Goal: Information Seeking & Learning: Learn about a topic

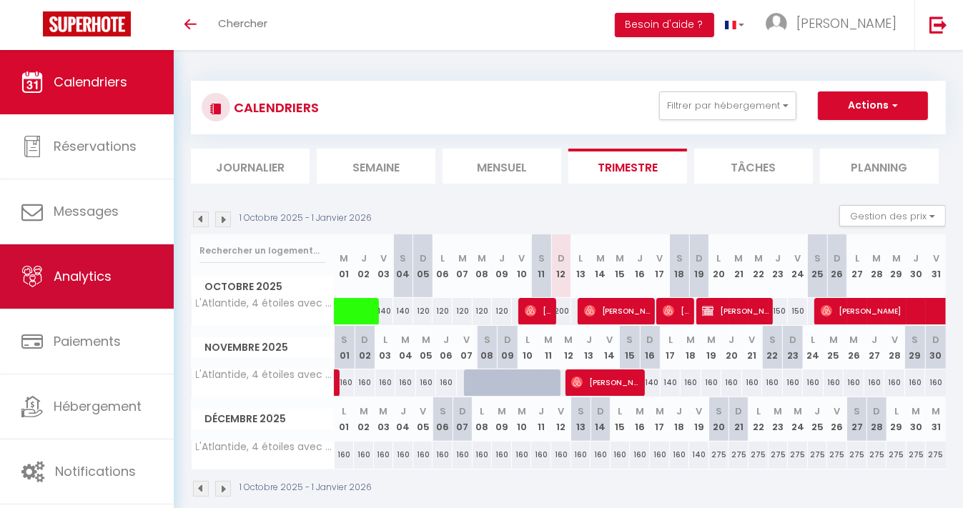
click at [65, 282] on span "Analytics" at bounding box center [83, 276] width 58 height 18
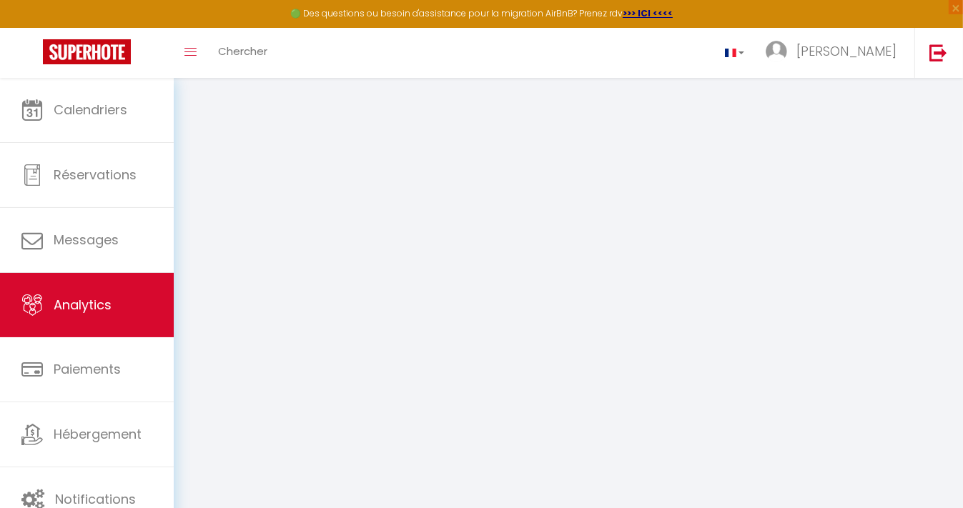
select select "2025"
select select "10"
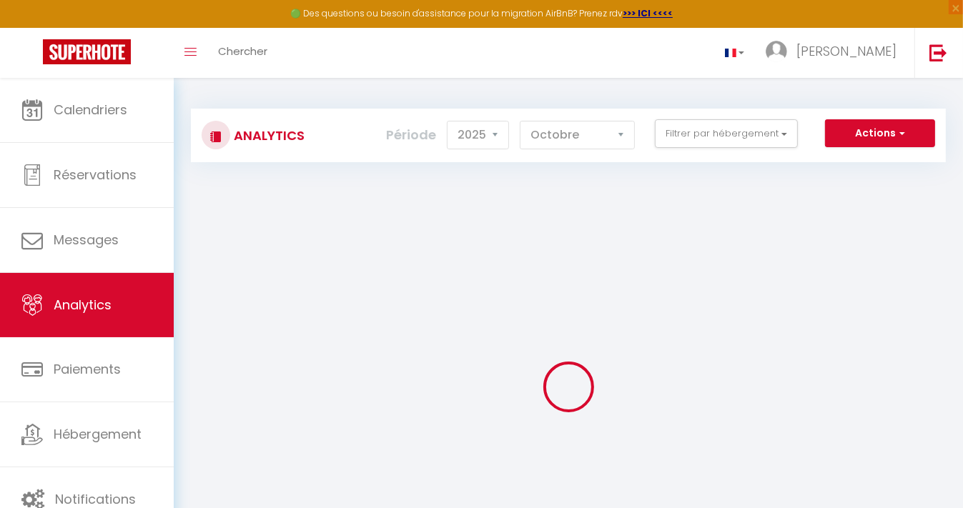
checkbox input "false"
checkbox \! "false"
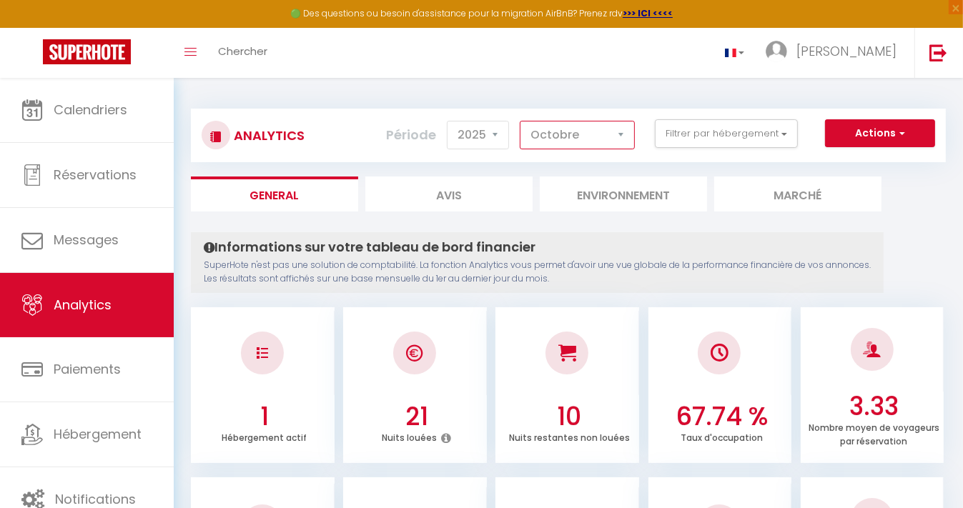
click at [614, 139] on select "Janvier Février Mars Avril Mai Juin Juillet Août Septembre Octobre Novembre Déc…" at bounding box center [577, 135] width 115 height 29
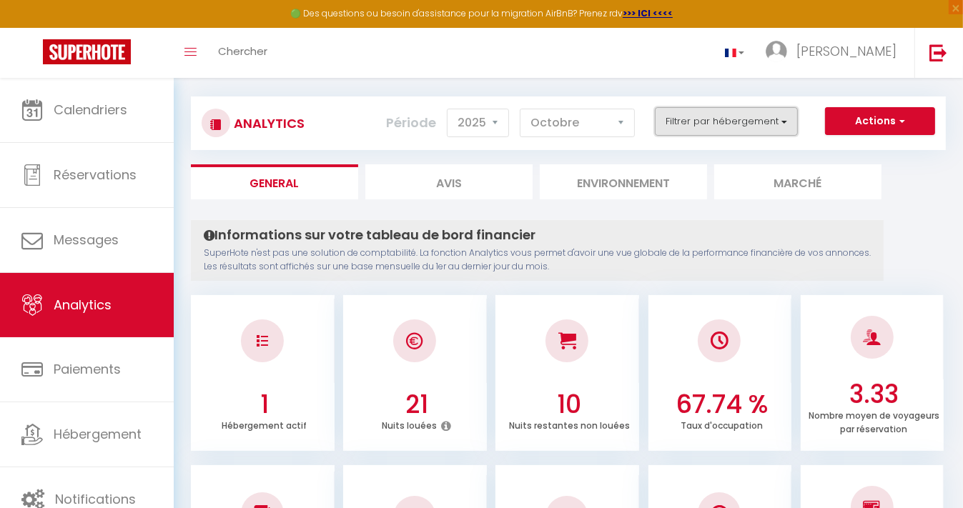
click at [693, 123] on button "Filtrer par hébergement" at bounding box center [726, 121] width 143 height 29
click at [881, 111] on button "Actions" at bounding box center [880, 121] width 110 height 29
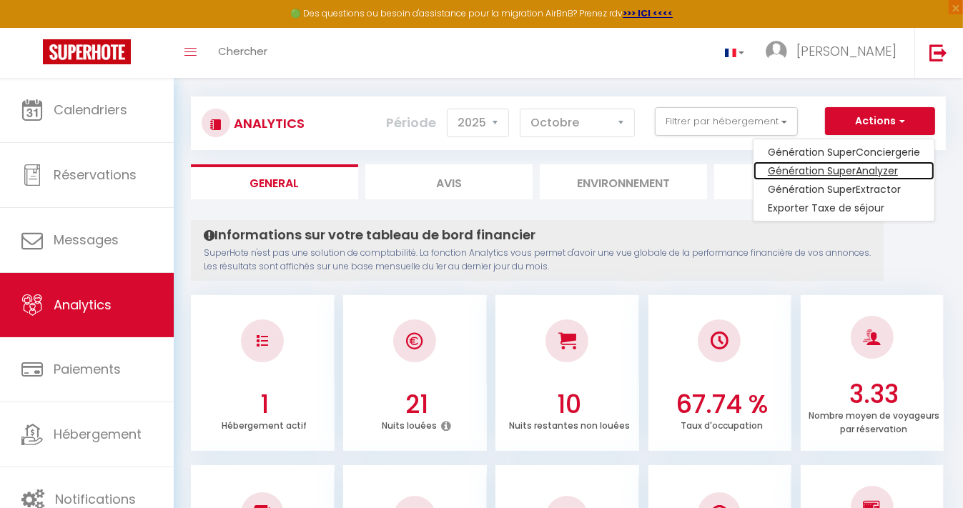
click at [860, 169] on link "Génération SuperAnalyzer" at bounding box center [843, 171] width 181 height 19
type input "mhlallouet@gmail.com"
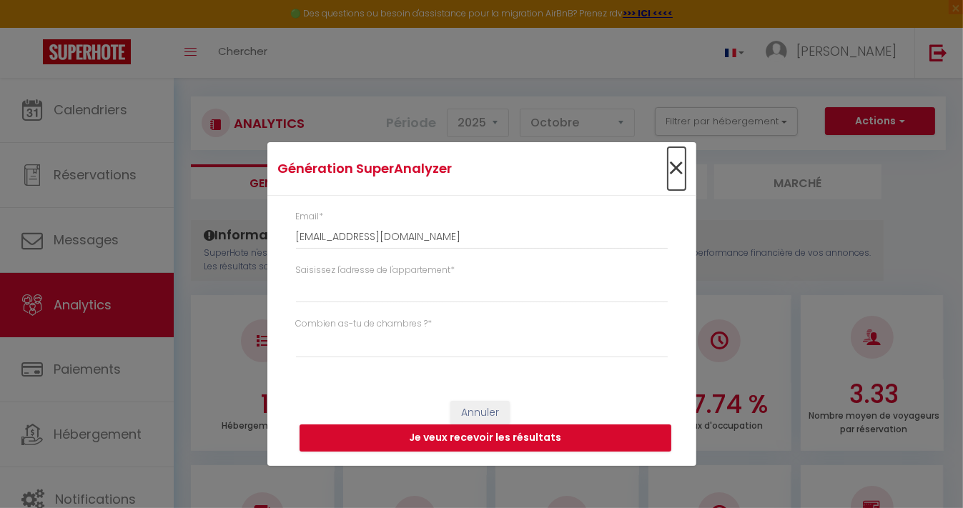
click at [674, 173] on span "×" at bounding box center [677, 168] width 18 height 43
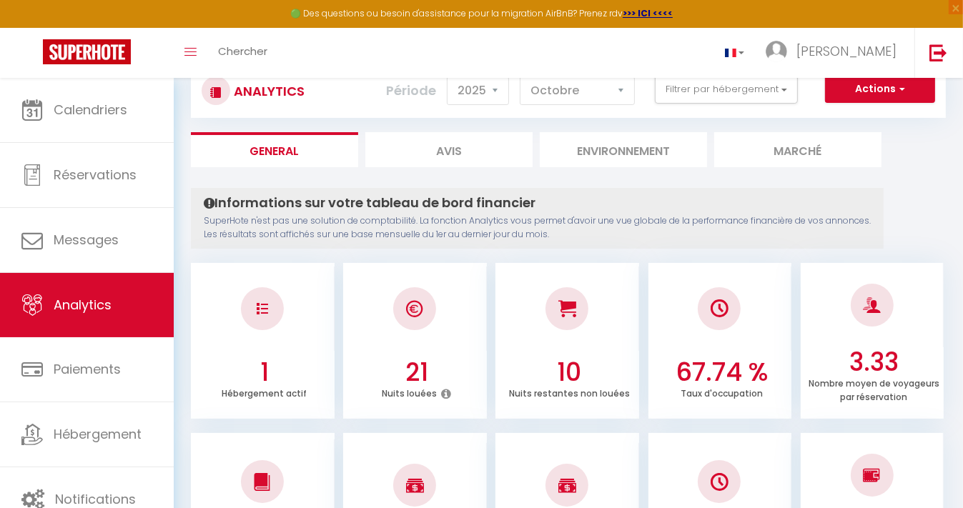
scroll to position [25, 0]
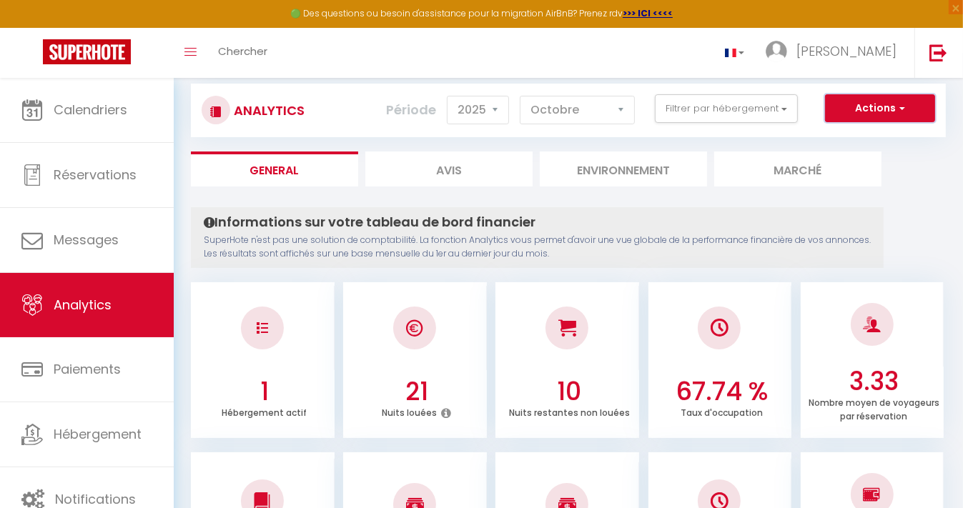
click at [866, 116] on button "Actions" at bounding box center [880, 108] width 110 height 29
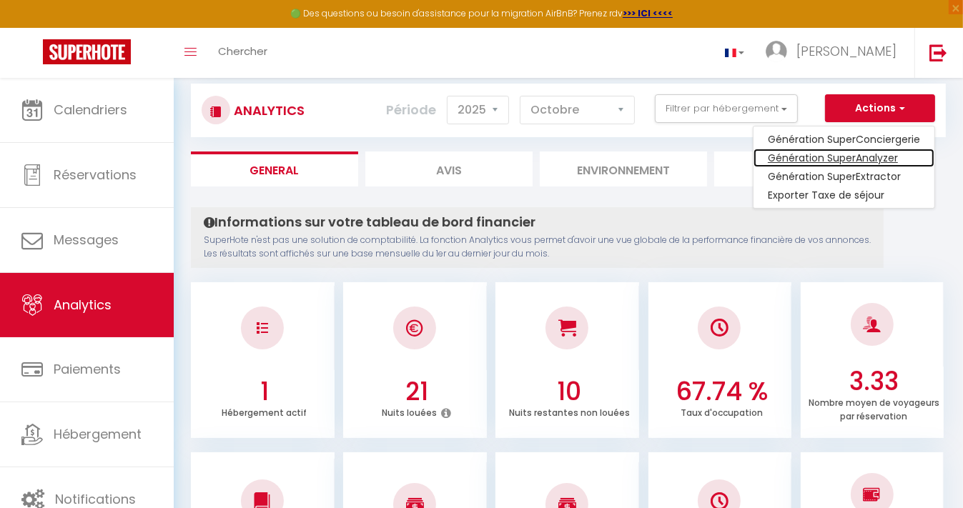
click at [853, 159] on link "Génération SuperAnalyzer" at bounding box center [843, 158] width 181 height 19
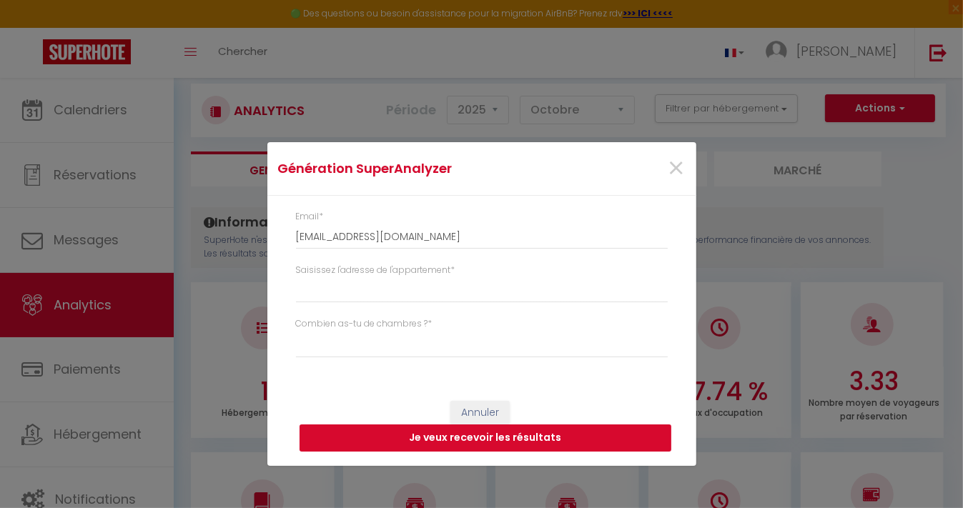
click at [464, 437] on button "Je veux recevoir les résultats" at bounding box center [485, 438] width 372 height 27
select select
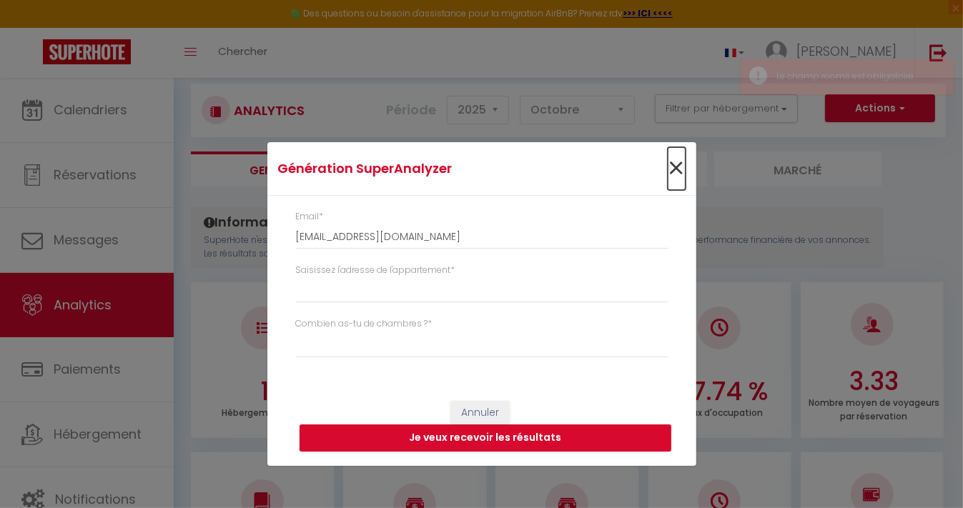
click at [678, 170] on span "×" at bounding box center [677, 168] width 18 height 43
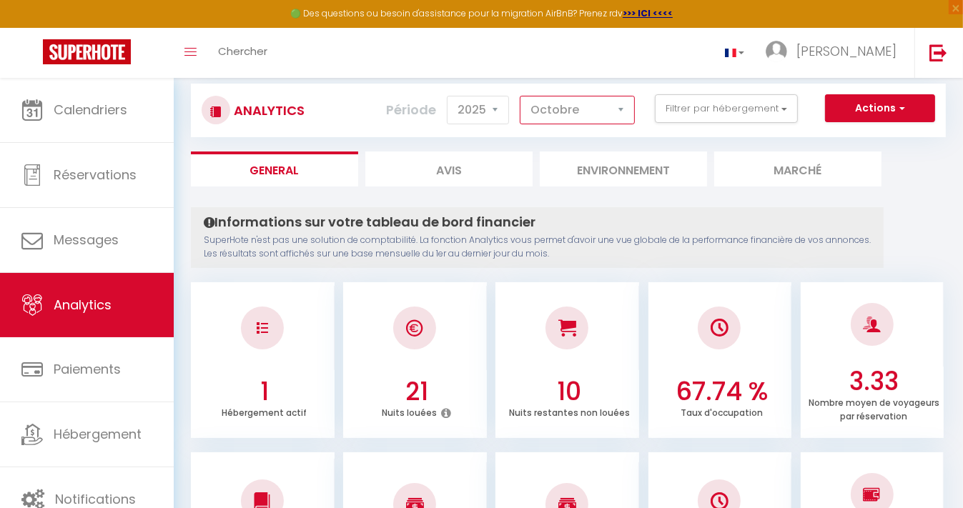
click at [604, 109] on select "Janvier Février Mars Avril Mai Juin Juillet Août Septembre Octobre Novembre Déc…" at bounding box center [577, 110] width 115 height 29
click at [521, 96] on select "Janvier Février Mars Avril Mai Juin Juillet Août Septembre Octobre Novembre Déc…" at bounding box center [577, 110] width 115 height 29
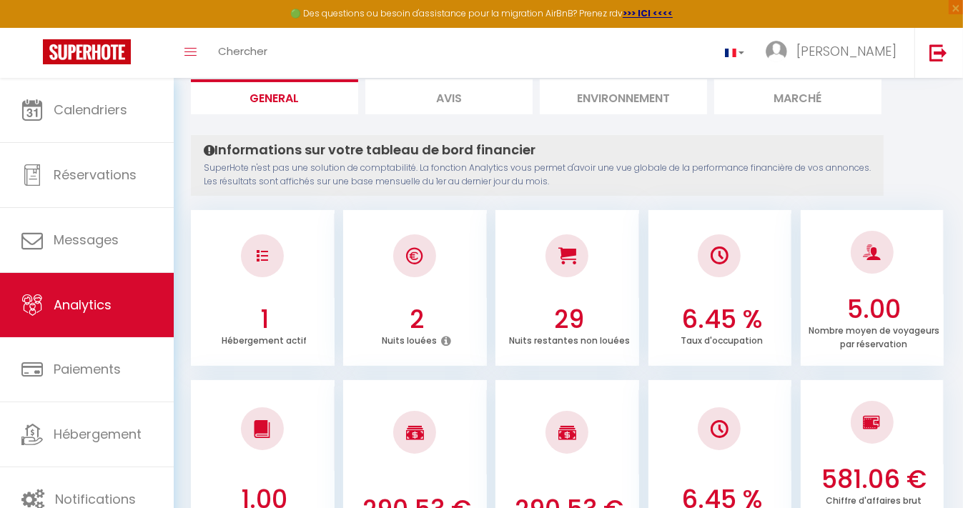
scroll to position [0, 0]
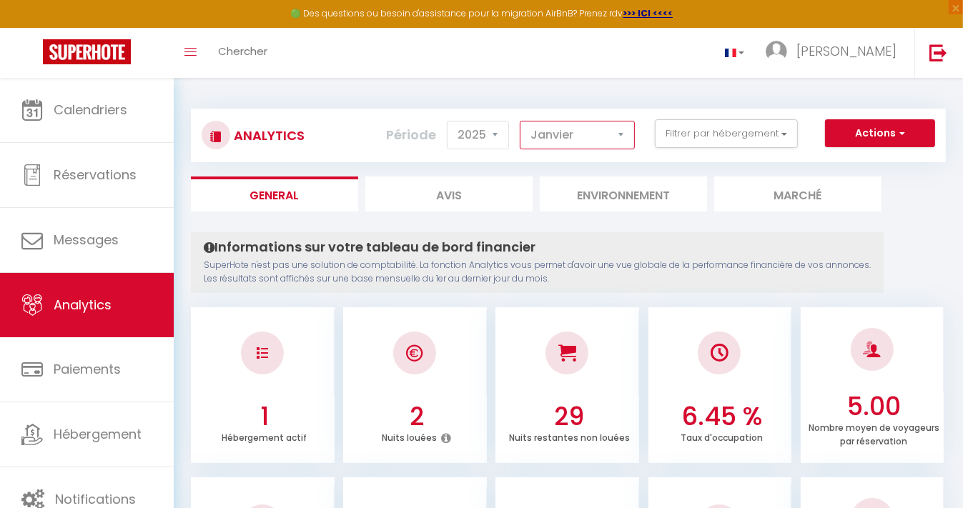
drag, startPoint x: 604, startPoint y: 109, endPoint x: 552, endPoint y: 142, distance: 61.7
click at [552, 142] on select "Janvier Février Mars Avril Mai Juin Juillet Août Septembre Octobre Novembre Déc…" at bounding box center [577, 135] width 115 height 29
click at [521, 121] on select "Janvier Février Mars Avril Mai Juin Juillet Août Septembre Octobre Novembre Déc…" at bounding box center [577, 135] width 115 height 29
click at [630, 136] on select "Janvier Février Mars Avril Mai Juin Juillet Août Septembre Octobre Novembre Déc…" at bounding box center [577, 135] width 115 height 29
click at [521, 121] on select "Janvier Février Mars Avril Mai Juin Juillet Août Septembre Octobre Novembre Déc…" at bounding box center [577, 135] width 115 height 29
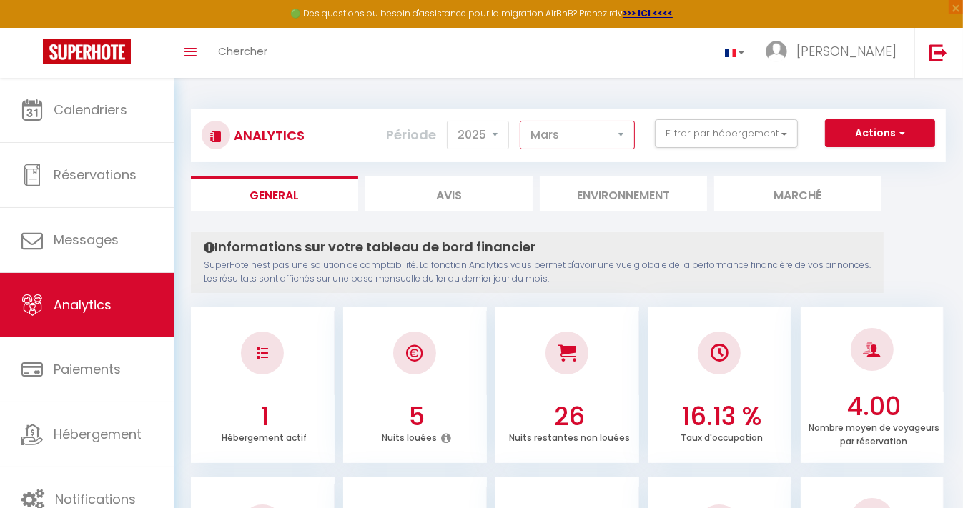
click at [613, 127] on select "Janvier Février Mars Avril Mai Juin Juillet Août Septembre Octobre Novembre Déc…" at bounding box center [577, 135] width 115 height 29
click at [521, 121] on select "Janvier Février Mars Avril Mai Juin Juillet Août Septembre Octobre Novembre Déc…" at bounding box center [577, 135] width 115 height 29
click at [574, 139] on select "Janvier Février Mars Avril Mai Juin Juillet Août Septembre Octobre Novembre Déc…" at bounding box center [577, 135] width 115 height 29
click at [521, 121] on select "Janvier Février Mars Avril Mai Juin Juillet Août Septembre Octobre Novembre Déc…" at bounding box center [577, 135] width 115 height 29
click at [619, 132] on select "Janvier Février Mars Avril Mai Juin Juillet Août Septembre Octobre Novembre Déc…" at bounding box center [577, 135] width 115 height 29
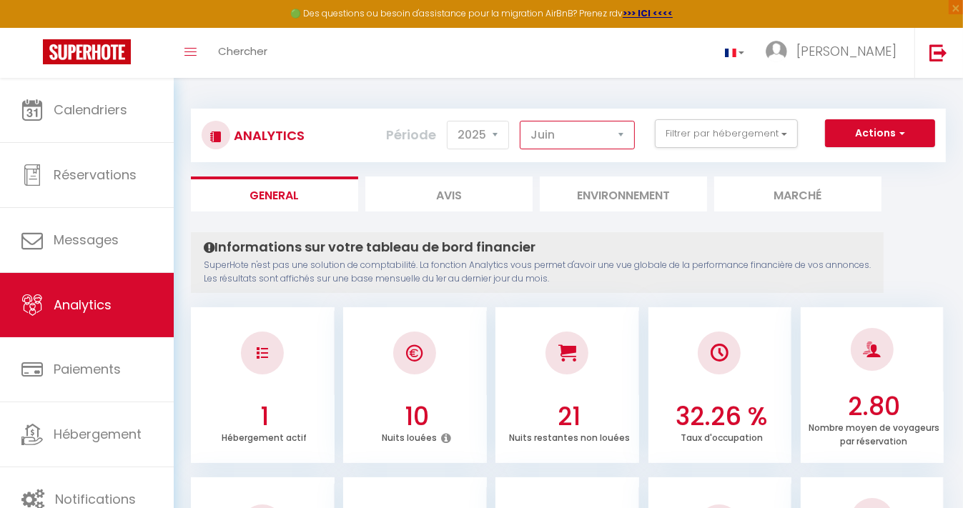
click at [521, 121] on select "Janvier Février Mars Avril Mai Juin Juillet Août Septembre Octobre Novembre Déc…" at bounding box center [577, 135] width 115 height 29
click at [604, 141] on select "Janvier Février Mars Avril Mai Juin Juillet Août Septembre Octobre Novembre Déc…" at bounding box center [577, 135] width 115 height 29
click at [521, 121] on select "Janvier Février Mars Avril Mai Juin Juillet Août Septembre Octobre Novembre Déc…" at bounding box center [577, 135] width 115 height 29
click at [576, 131] on select "Janvier Février Mars Avril Mai Juin Juillet Août Septembre Octobre Novembre Déc…" at bounding box center [577, 135] width 115 height 29
click at [521, 121] on select "Janvier Février Mars Avril Mai Juin Juillet Août Septembre Octobre Novembre Déc…" at bounding box center [577, 135] width 115 height 29
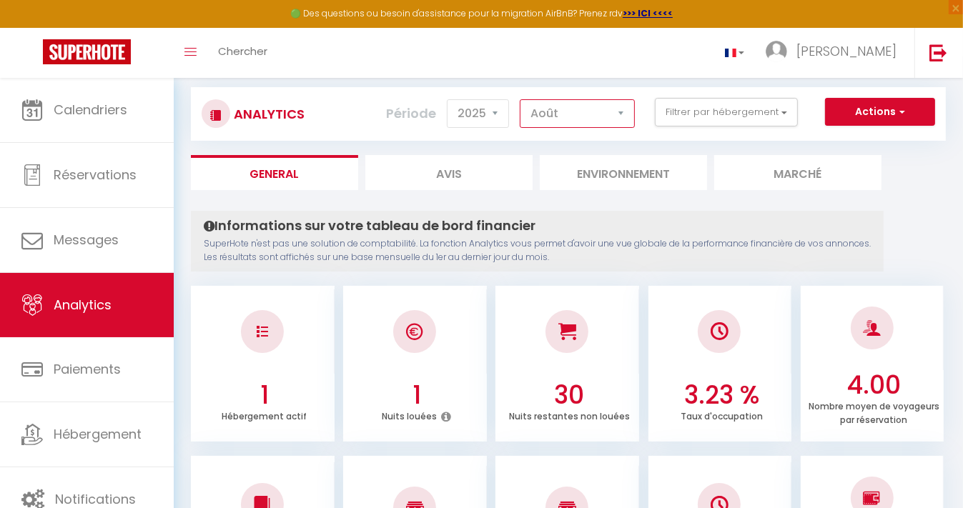
scroll to position [19, 0]
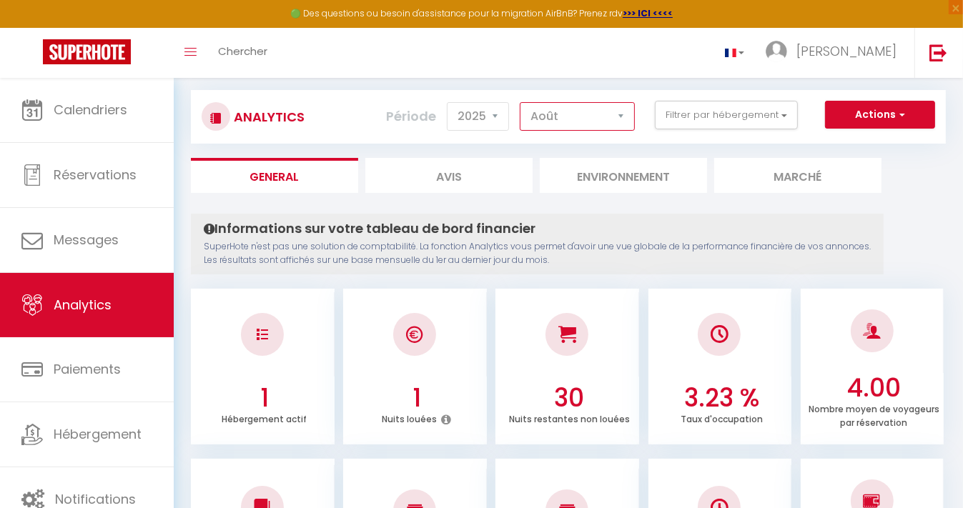
click at [587, 120] on select "Janvier Février Mars Avril Mai Juin Juillet Août Septembre Octobre Novembre Déc…" at bounding box center [577, 116] width 115 height 29
click at [521, 102] on select "Janvier Février Mars Avril Mai Juin Juillet Août Septembre Octobre Novembre Déc…" at bounding box center [577, 116] width 115 height 29
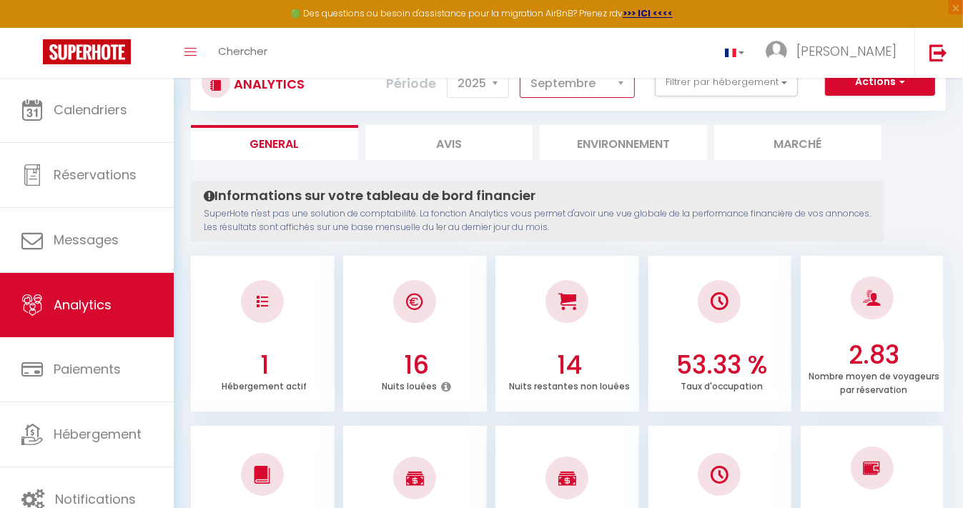
scroll to position [47, 0]
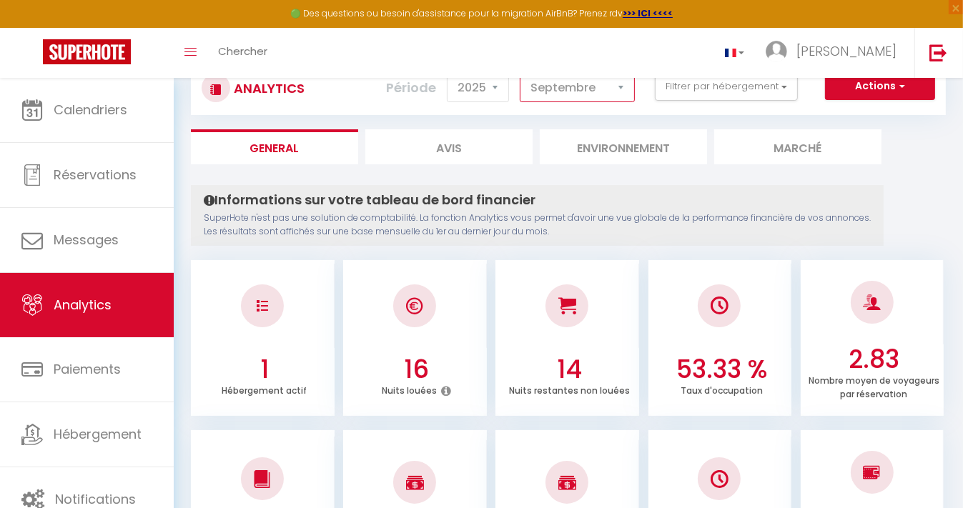
click at [558, 96] on select "Janvier Février Mars Avril Mai Juin Juillet Août Septembre Octobre Novembre Déc…" at bounding box center [577, 88] width 115 height 29
click at [521, 74] on select "Janvier Février Mars Avril Mai Juin Juillet Août Septembre Octobre Novembre Déc…" at bounding box center [577, 88] width 115 height 29
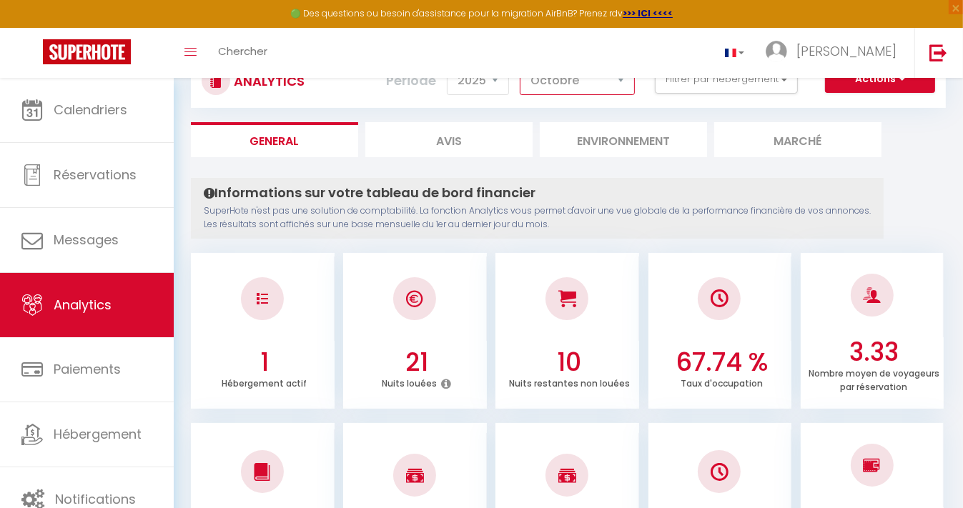
scroll to position [0, 0]
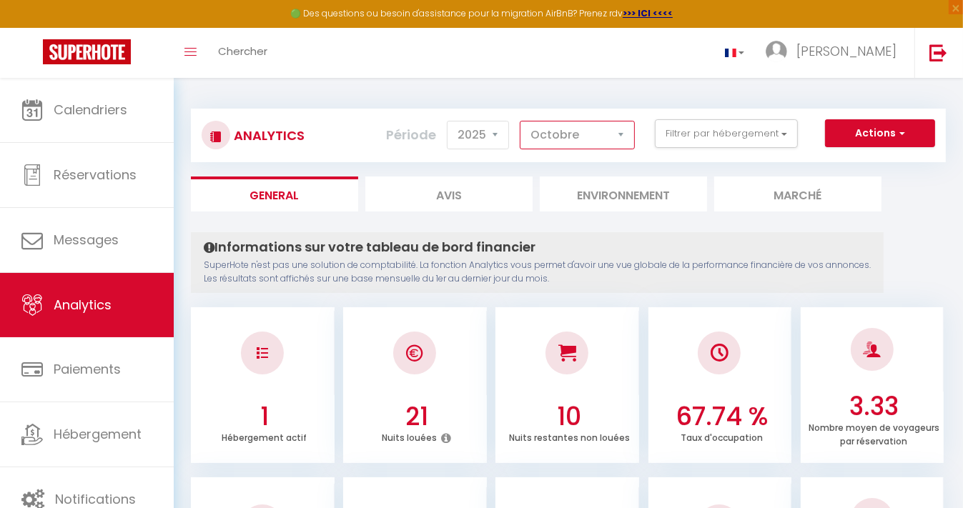
click at [585, 132] on select "Janvier Février Mars Avril Mai Juin Juillet Août Septembre Octobre Novembre Déc…" at bounding box center [577, 135] width 115 height 29
click at [521, 121] on select "Janvier Février Mars Avril Mai Juin Juillet Août Septembre Octobre Novembre Déc…" at bounding box center [577, 135] width 115 height 29
click at [580, 148] on select "Janvier Février Mars Avril Mai Juin Juillet Août Septembre Octobre Novembre Déc…" at bounding box center [577, 135] width 115 height 29
select select "12"
click at [521, 121] on select "Janvier Février Mars Avril Mai Juin Juillet Août Septembre Octobre Novembre Déc…" at bounding box center [577, 135] width 115 height 29
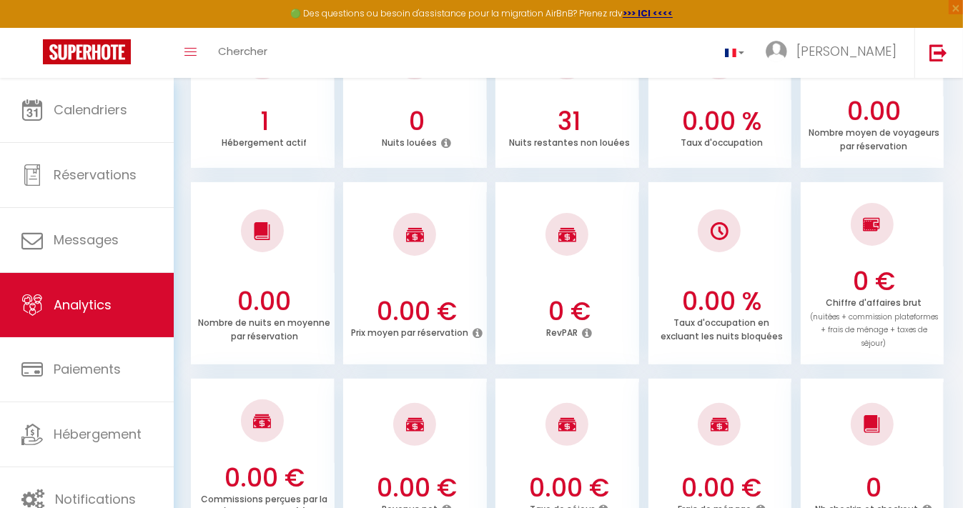
scroll to position [296, 0]
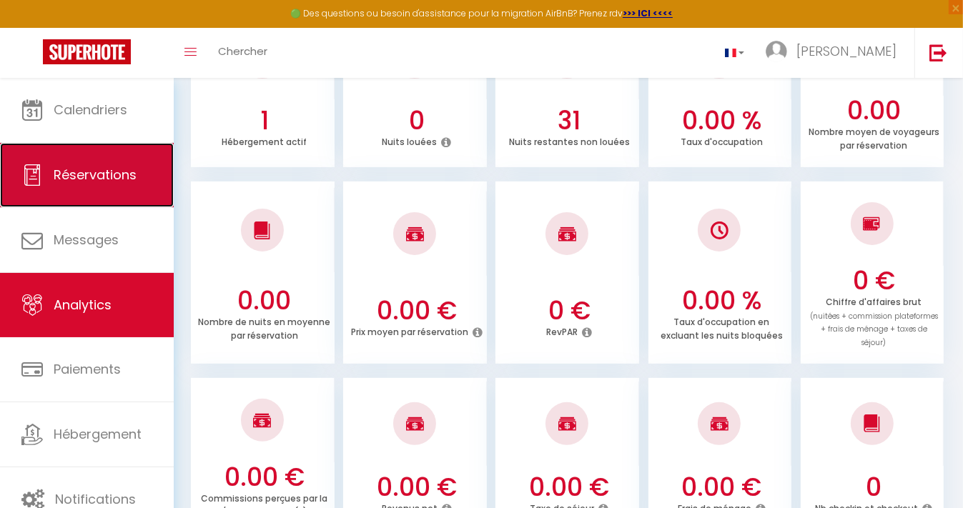
click at [122, 179] on span "Réservations" at bounding box center [95, 175] width 83 height 18
select select "not_cancelled"
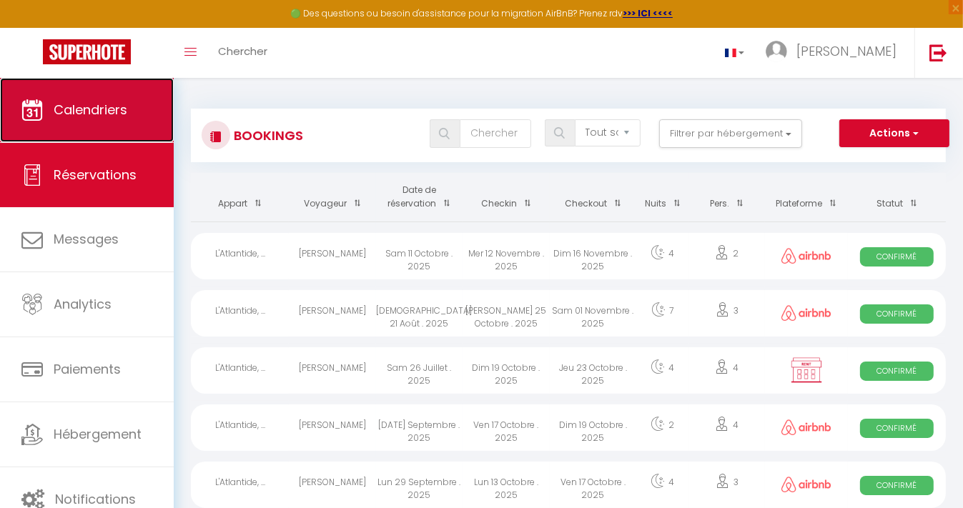
click at [96, 109] on span "Calendriers" at bounding box center [91, 110] width 74 height 18
